Goal: Complete application form

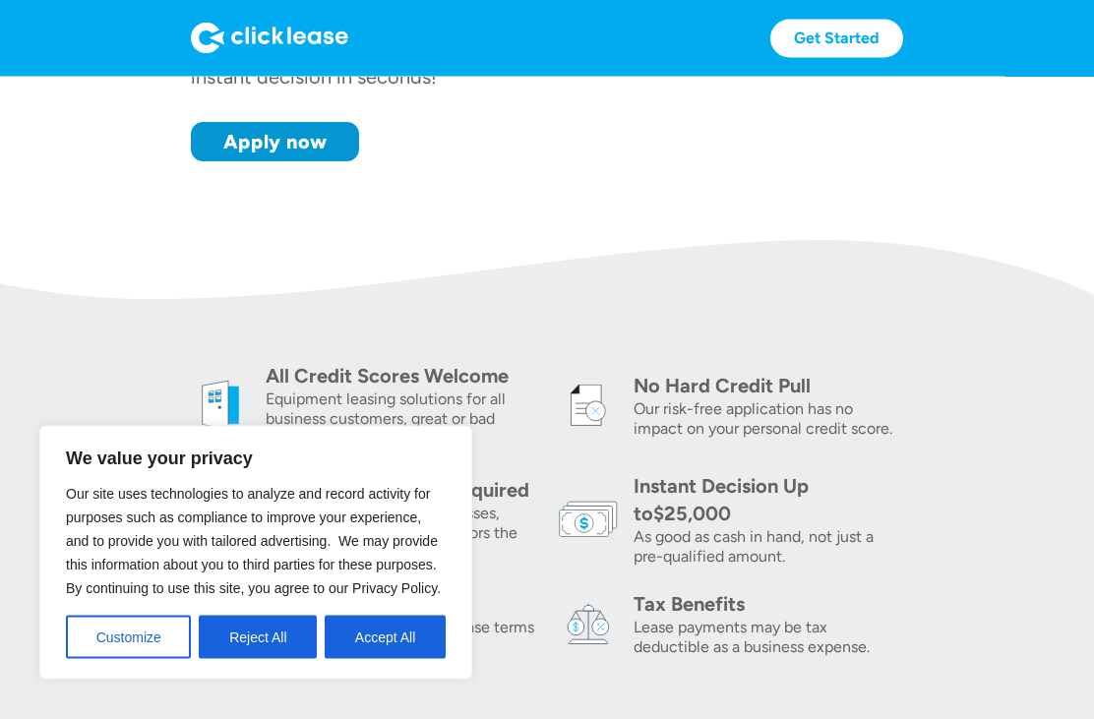
scroll to position [443, 0]
click at [275, 659] on button "Reject All" at bounding box center [258, 637] width 118 height 43
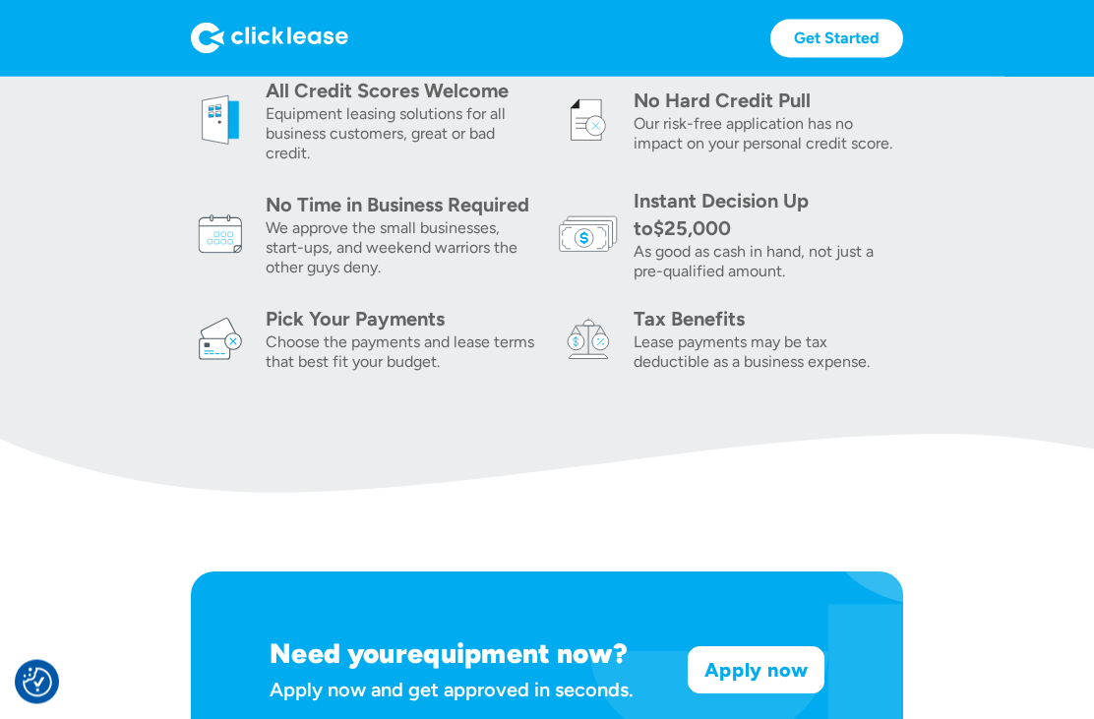
scroll to position [735, 0]
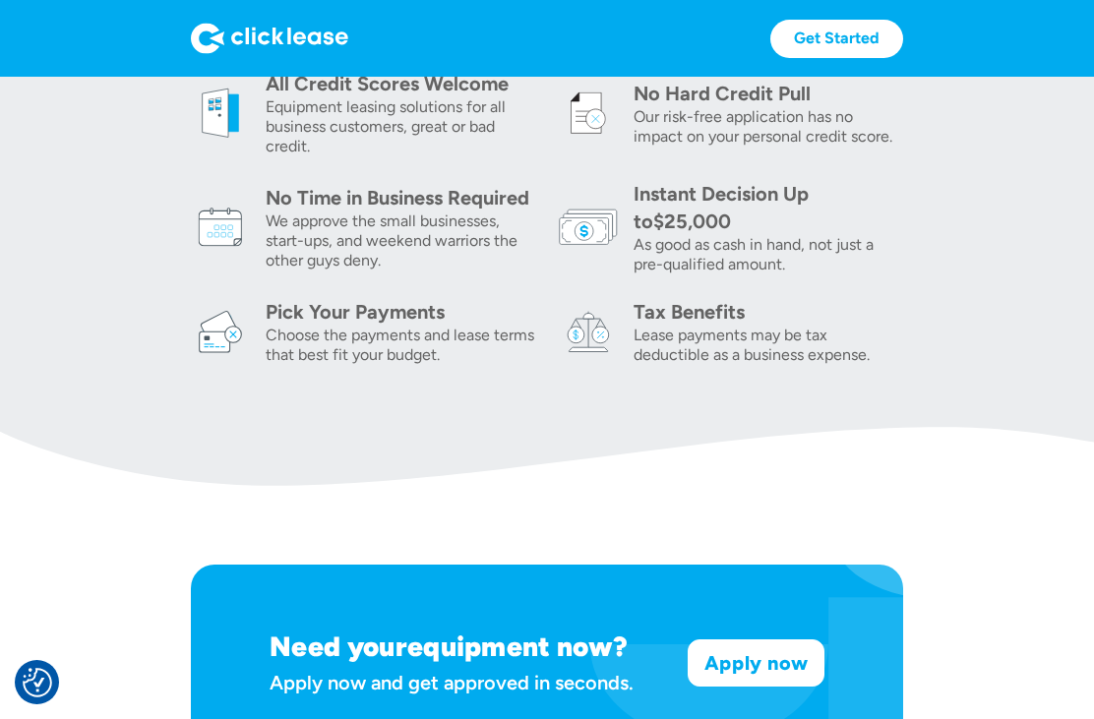
click at [750, 670] on link "Apply now" at bounding box center [755, 662] width 135 height 45
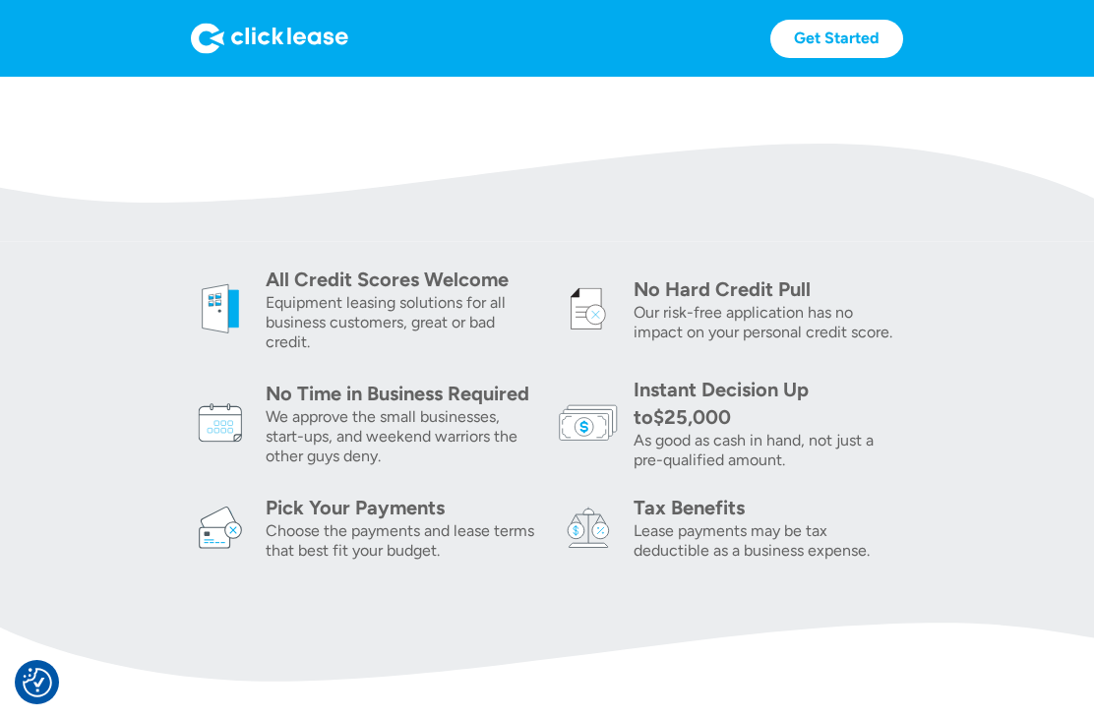
scroll to position [540, 0]
click at [316, 528] on div "Choose the payments and lease terms that best fit your budget." at bounding box center [400, 539] width 269 height 39
click at [216, 529] on img at bounding box center [220, 526] width 59 height 59
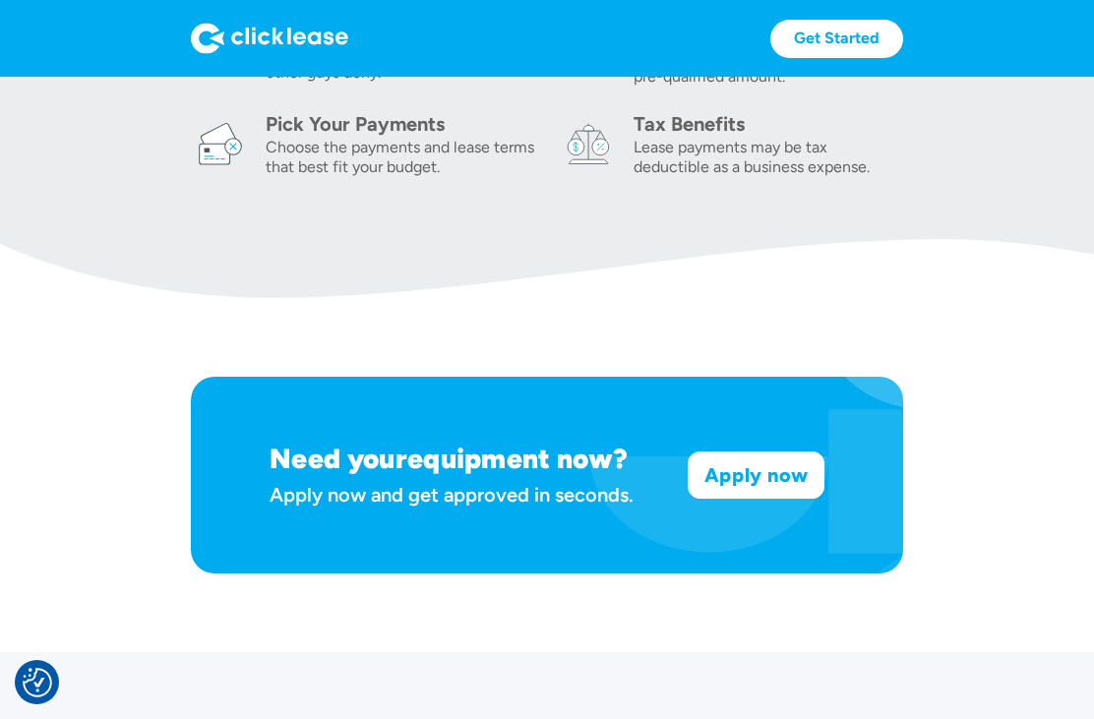
scroll to position [918, 0]
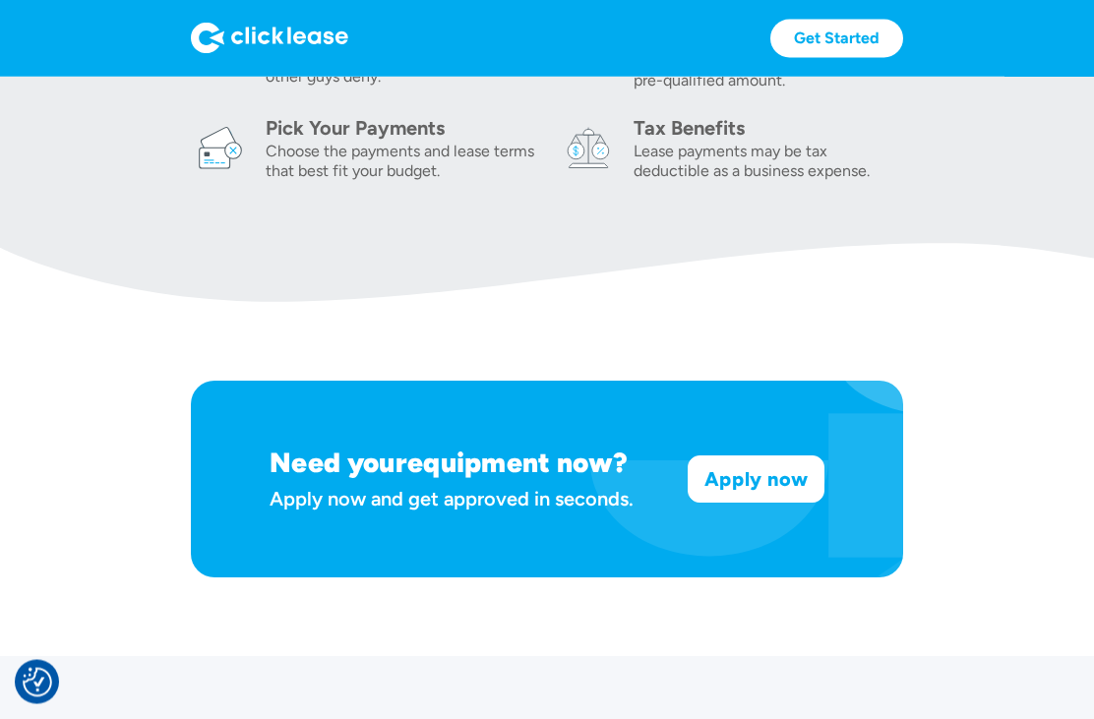
click at [784, 478] on link "Apply now" at bounding box center [755, 479] width 135 height 45
